Goal: Communication & Community: Participate in discussion

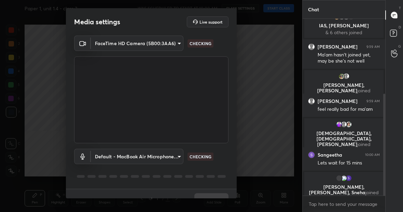
scroll to position [145, 0]
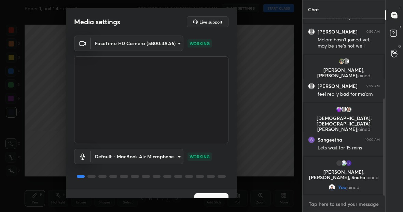
type textarea "x"
click at [312, 204] on textarea at bounding box center [344, 203] width 72 height 11
type textarea "D"
type textarea "x"
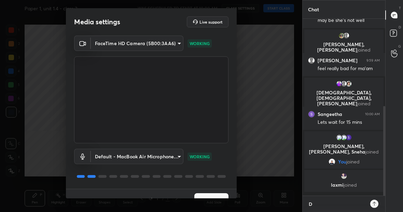
type textarea "De"
type textarea "x"
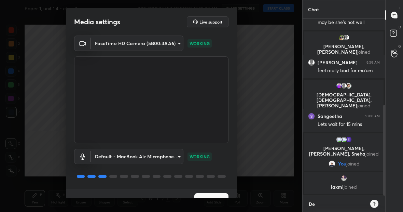
type textarea "Dea"
type textarea "x"
type textarea "Dear"
type textarea "x"
type textarea "Dear"
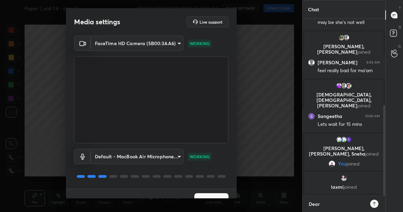
type textarea "x"
type textarea "Dear f"
type textarea "x"
type textarea "Dear fr"
type textarea "x"
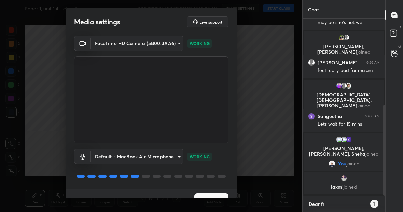
type textarea "Dear fri"
type textarea "x"
type textarea "Dear frie"
type textarea "x"
type textarea "Dear [PERSON_NAME]"
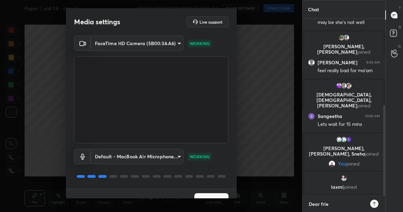
type textarea "x"
type textarea "Dear friend"
type textarea "x"
type textarea "Dear friends"
type textarea "x"
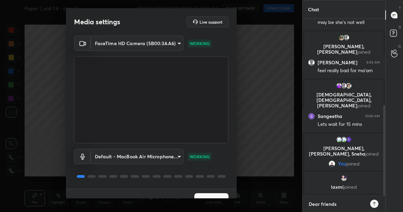
type textarea "Dear friends."
type textarea "x"
type textarea "Dear friends."
type textarea "x"
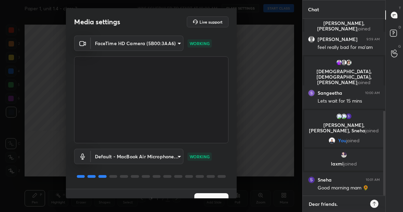
type textarea "Dear friends. I"
type textarea "x"
type textarea "Dear friends. Im"
type textarea "x"
type textarea "Dear friends. Im"
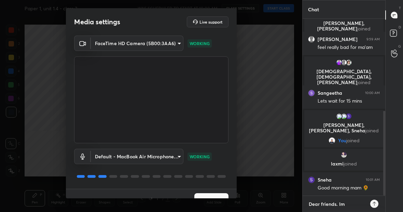
type textarea "x"
type textarea "Dear friends. Im i"
type textarea "x"
type textarea "Dear friends. Im in"
type textarea "x"
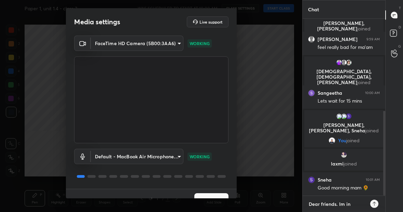
type textarea "Dear friends. Im in"
type textarea "x"
type textarea "Dear friends. Im in h"
type textarea "x"
type textarea "Dear friends. Im in ho"
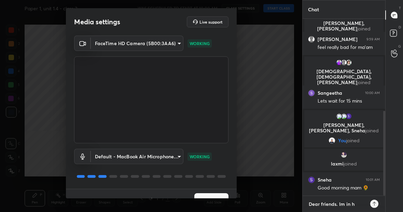
type textarea "x"
type textarea "Dear friends. Im in hos"
type textarea "x"
type textarea "Dear friends. Im in hosp"
type textarea "x"
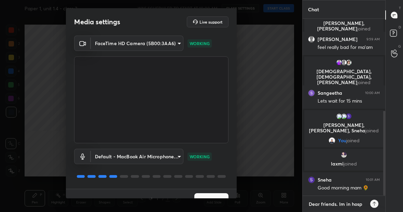
type textarea "Dear friends. Im in hospi"
type textarea "x"
type textarea "Dear friends. Im in hospit"
type textarea "x"
type textarea "Dear friends. Im in hospita"
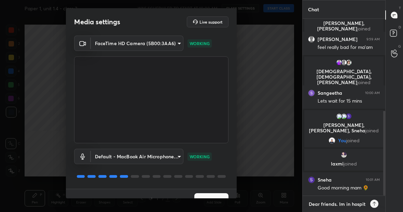
type textarea "x"
type textarea "Dear friends. Im in hospital"
type textarea "x"
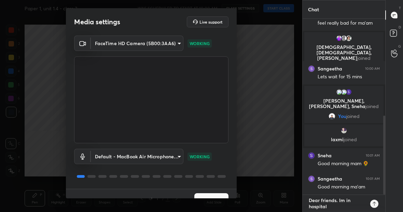
click at [338, 201] on textarea "Dear friends. Im in hospital" at bounding box center [337, 203] width 58 height 17
click at [333, 205] on textarea "Dear friends. Im in hospital" at bounding box center [337, 203] width 58 height 17
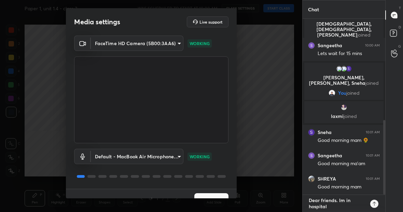
type textarea "Dear friends. Im in hospital"
type textarea "x"
type textarea "Dear friends. Im in hospital n"
type textarea "x"
type textarea "Dear friends. Im in hospital no"
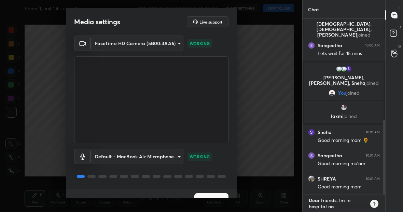
type textarea "x"
type textarea "Dear friends. Im in hospital now"
type textarea "x"
drag, startPoint x: 339, startPoint y: 202, endPoint x: 340, endPoint y: 208, distance: 5.8
click at [340, 208] on textarea "Dear friends. Im in hospital now" at bounding box center [337, 203] width 58 height 17
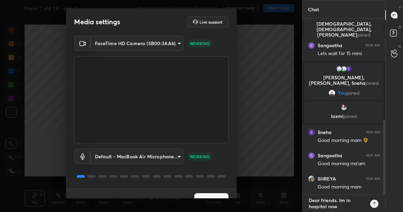
type textarea "Dear friends."
type textarea "x"
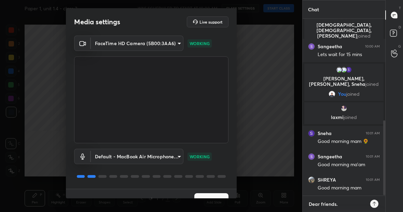
scroll to position [238, 0]
type textarea "Dear friends. D"
type textarea "x"
type textarea "Dear friends."
type textarea "x"
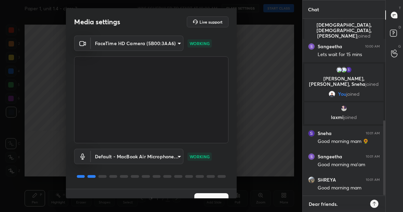
type textarea "Dear friends. s"
type textarea "x"
type textarea "Dear friends. su"
type textarea "x"
type textarea "Dear friends. suu"
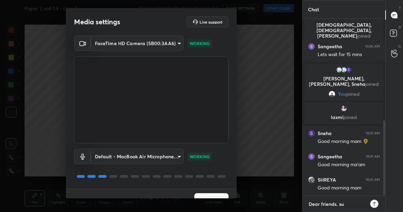
type textarea "x"
type textarea "Dear friends. su"
type textarea "x"
type textarea "Dear friends. suf"
type textarea "x"
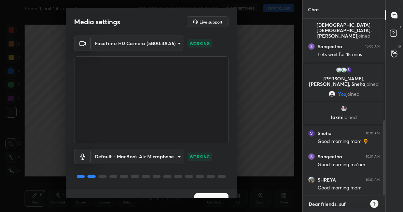
type textarea "Dear friends. suff"
type textarea "x"
type textarea "Dear friends. suffe"
type textarea "x"
type textarea "Dear friends. suffer"
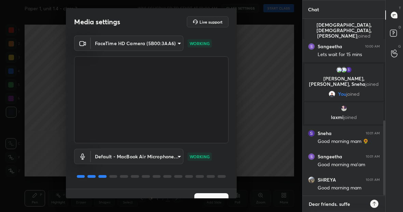
type textarea "x"
type textarea "Dear friends. sufferi"
type textarea "x"
type textarea "Dear friends. sufferin"
type textarea "x"
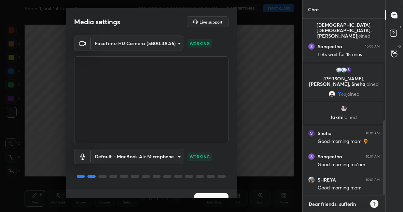
type textarea "Dear friends. suffering"
type textarea "x"
type textarea "Dear friends. suffering"
type textarea "x"
type textarea "Dear friends. suffering f"
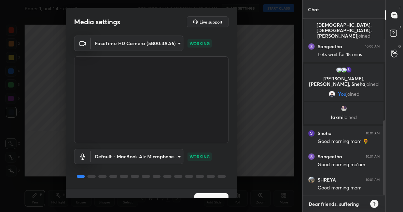
type textarea "x"
type textarea "Dear friends. suffering fr"
type textarea "x"
type textarea "Dear friends. suffering fro"
type textarea "x"
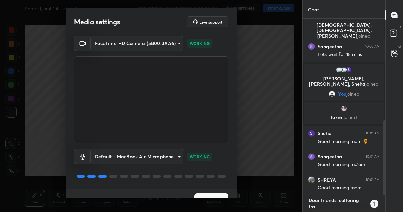
type textarea "Dear friends. suffering from"
type textarea "x"
type textarea "Dear friends. suffering from"
type textarea "x"
type textarea "Dear friends. suffering from v"
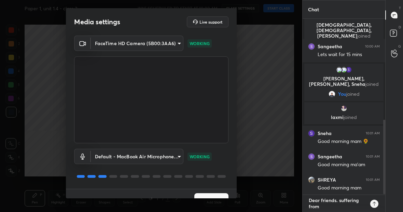
type textarea "x"
type textarea "Dear friends. suffering from ve"
type textarea "x"
type textarea "Dear friends. suffering from ver"
type textarea "x"
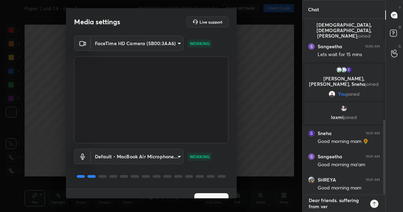
type textarea "Dear friends. suffering from very"
type textarea "x"
type textarea "Dear friends. suffering from very"
type textarea "x"
type textarea "Dear friends. suffering from very h"
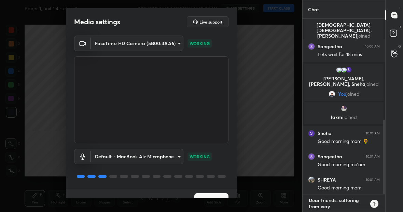
type textarea "x"
type textarea "Dear friends. suffering from very hi"
type textarea "x"
type textarea "Dear friends. suffering from very hig"
type textarea "x"
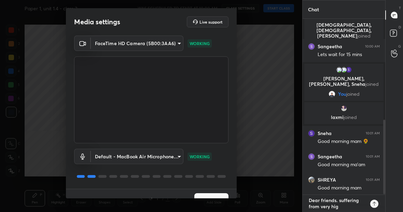
type textarea "Dear friends. suffering from very high"
type textarea "x"
type textarea "Dear friends. suffering from very high"
type textarea "x"
type textarea "Dear friends. suffering from very high B"
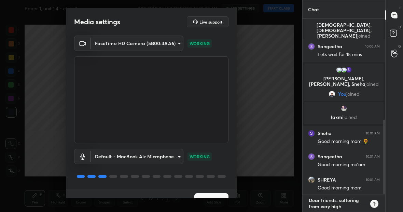
type textarea "x"
type textarea "Dear friends. suffering from very high Bp"
type textarea "x"
type textarea "Dear friends. suffering from very high B"
type textarea "x"
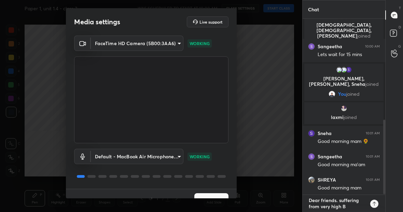
type textarea "Dear friends. suffering from very high BP"
type textarea "x"
type textarea "Dear friends. suffering from very high BP"
type textarea "x"
type textarea "Dear friends. suffering from very high BP t"
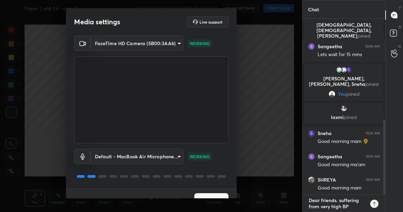
type textarea "x"
type textarea "Dear friends. suffering from very high BP th"
type textarea "x"
type textarea "Dear friends. suffering from very high BP the"
type textarea "x"
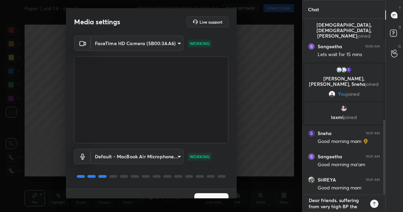
type textarea "Dear friends. suffering from very high BP the"
type textarea "x"
type textarea "Dear friends. suffering from very high BP the d"
type textarea "x"
type textarea "Dear friends. suffering from very high BP the do"
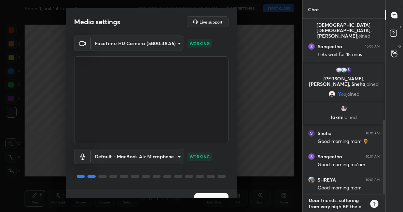
type textarea "x"
type textarea "Dear friends. suffering from very high BP the doc"
type textarea "x"
type textarea "Dear friends. suffering from very high BP the doc"
type textarea "x"
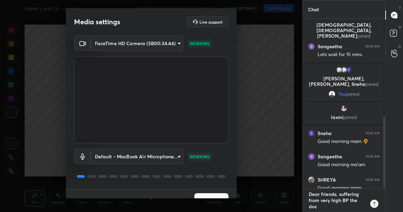
type textarea "Dear friends. suffering from very high BP the doc s"
type textarea "x"
type textarea "Dear friends. suffering from very high BP the doc su"
type textarea "x"
type textarea "Dear friends. suffering from very high BP the doc sug"
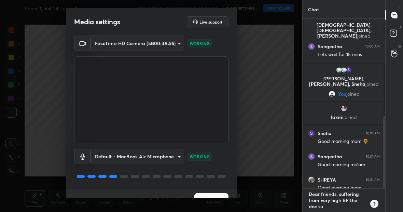
type textarea "x"
type textarea "Dear friends. suffering from very high BP the doc [PERSON_NAME]"
type textarea "x"
type textarea "Dear friends. suffering from very high BP the doc sugge"
type textarea "x"
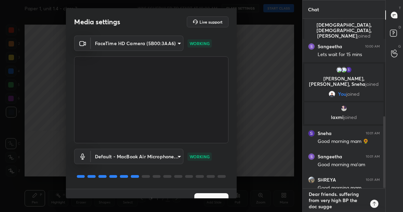
type textarea "Dear friends. suffering from very high BP the doc sugges"
type textarea "x"
type textarea "Dear friends. suffering from very high BP the doc suggest"
type textarea "x"
type textarea "Dear friends. suffering from very high BP the doc suggeste"
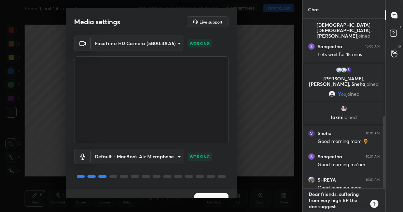
type textarea "x"
type textarea "Dear friends. suffering from very high BP the doc suggested"
type textarea "x"
type textarea "Dear friends. suffering from very high BP the doc suggested"
type textarea "x"
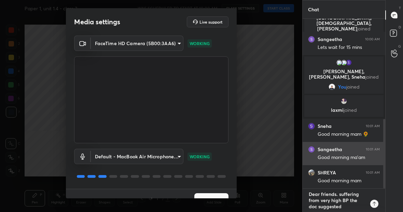
type textarea "Dear friends. suffering from very high BP the doc suggested m"
type textarea "x"
type textarea "Dear friends. suffering from very high BP the doc suggested me"
type textarea "x"
type textarea "Dear friends. suffering from very high BP the doc suggested med"
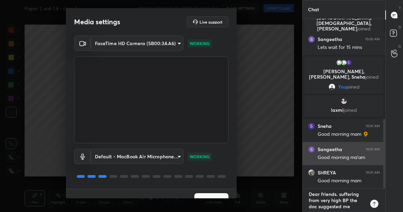
type textarea "x"
type textarea "Dear friends. suffering from very high BP the doc suggested medi"
type textarea "x"
type textarea "Dear friends. suffering from very high BP the doc suggested medic"
type textarea "x"
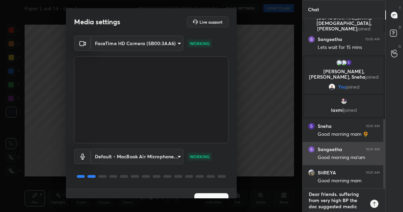
type textarea "Dear friends. suffering from very high BP the doc suggested medica"
type textarea "x"
type textarea "Dear friends. suffering from very high BP the doc suggested medicat"
type textarea "x"
type textarea "Dear friends. suffering from very high BP the doc suggested medicati"
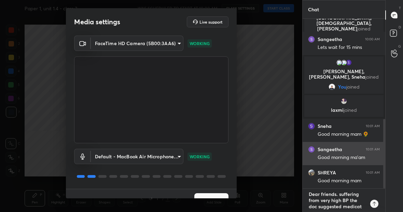
type textarea "x"
type textarea "Dear friends. suffering from very high BP the doc suggested medicatio"
type textarea "x"
type textarea "Dear friends. suffering from very high BP the doc suggested medication"
type textarea "x"
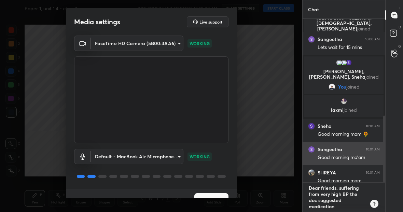
type textarea "Dear friends. suffering from very high BP the doc suggested medication"
type textarea "x"
type textarea "Dear friends. suffering from very high BP the doc suggested medication a"
type textarea "x"
type textarea "Dear friends. suffering from very high BP the doc suggested medication an"
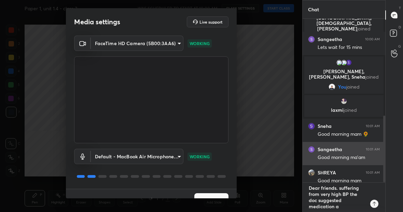
type textarea "x"
type textarea "Dear friends. suffering from very high BP the doc suggested medication and"
type textarea "x"
type textarea "Dear friends. suffering from very high BP the doc suggested medication and"
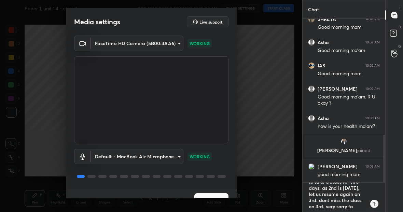
scroll to position [422, 0]
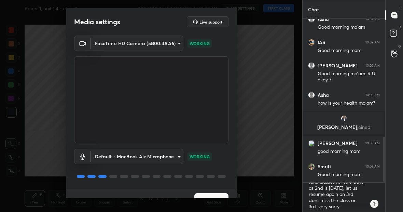
click at [375, 205] on icon at bounding box center [374, 203] width 5 height 5
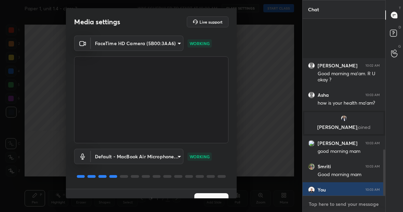
scroll to position [502, 0]
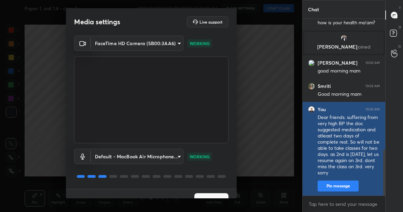
click at [344, 184] on button "Pin message" at bounding box center [338, 185] width 41 height 11
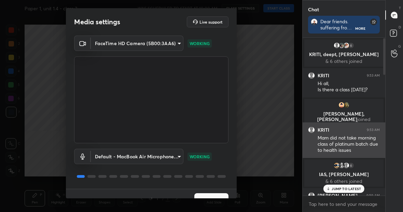
scroll to position [4, 0]
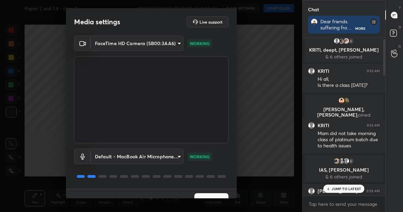
click at [349, 57] on p "& 6 others joined" at bounding box center [344, 56] width 71 height 5
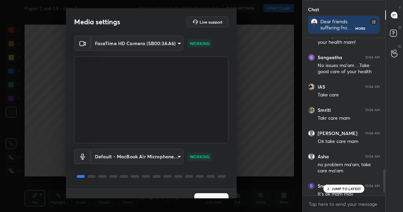
scroll to position [877, 0]
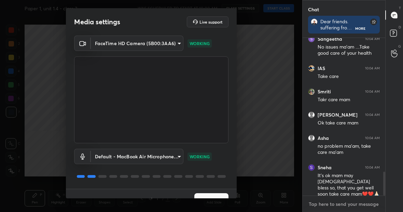
click at [312, 204] on textarea at bounding box center [344, 203] width 72 height 11
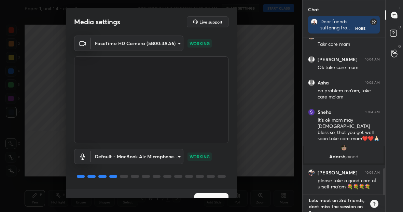
scroll to position [2, 2]
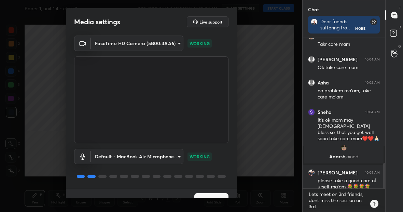
click at [374, 203] on icon at bounding box center [374, 203] width 5 height 5
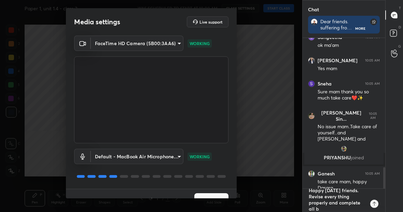
scroll to position [0, 0]
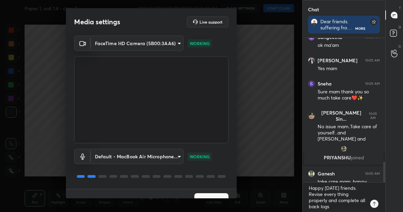
click at [376, 206] on icon at bounding box center [374, 203] width 5 height 5
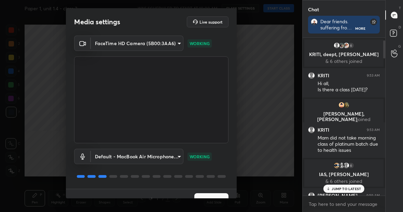
click at [346, 58] on p "& 6 others joined" at bounding box center [344, 60] width 71 height 5
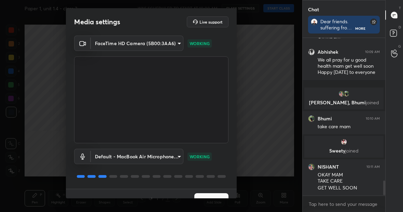
scroll to position [1531, 0]
